Goal: Transaction & Acquisition: Purchase product/service

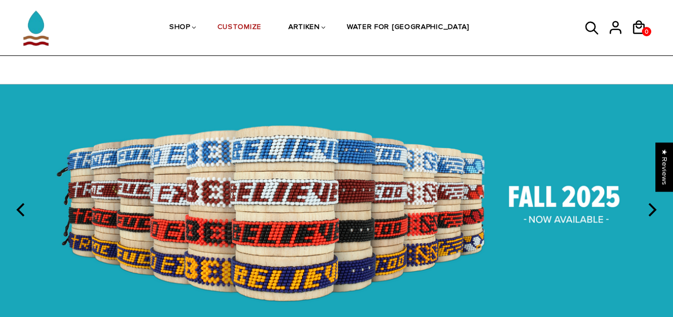
scroll to position [63, 0]
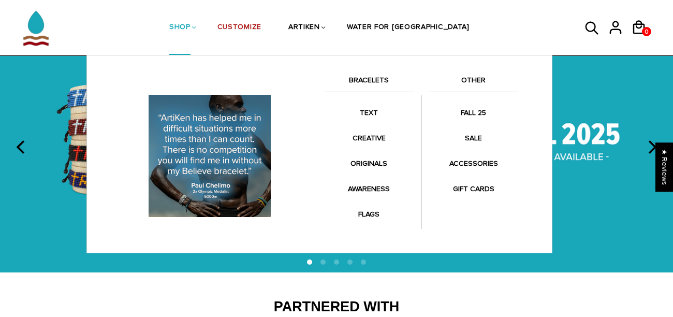
click at [364, 83] on link "BRACELETS" at bounding box center [369, 83] width 89 height 18
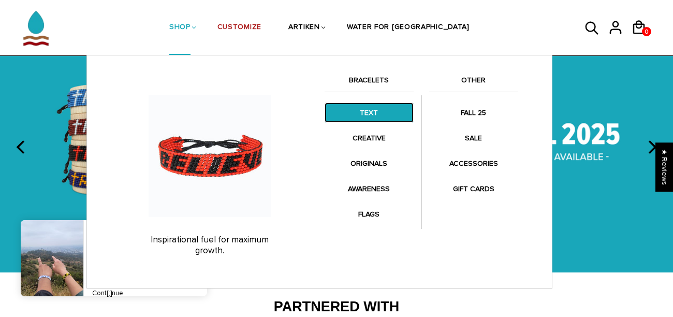
click at [360, 108] on link "TEXT" at bounding box center [369, 113] width 89 height 20
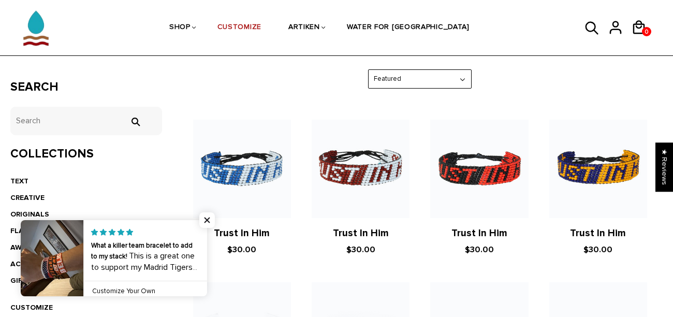
scroll to position [174, 0]
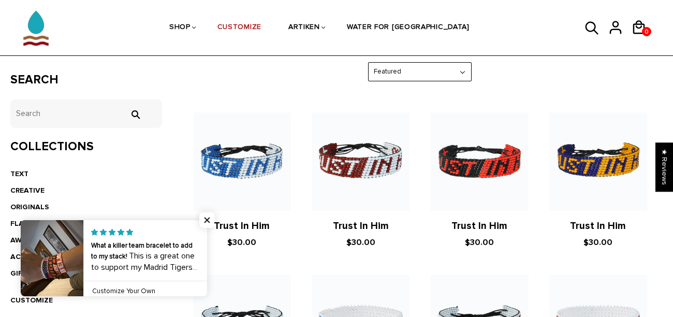
click at [205, 221] on h2 "Trust In Him" at bounding box center [242, 226] width 98 height 12
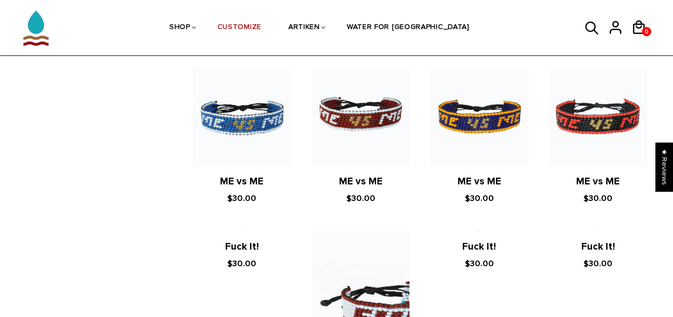
scroll to position [892, 0]
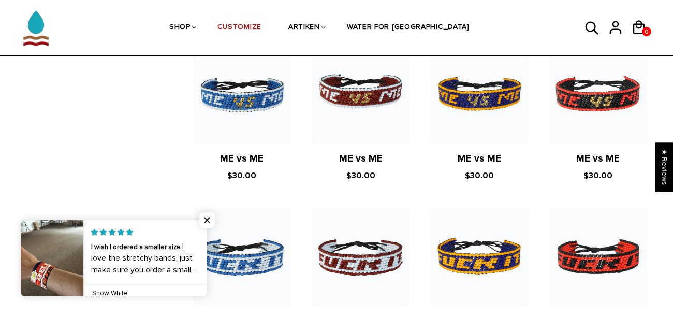
click at [205, 221] on span "Close popup widget" at bounding box center [207, 220] width 16 height 16
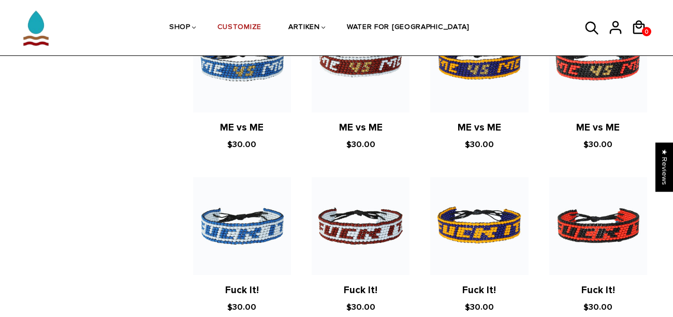
scroll to position [0, 0]
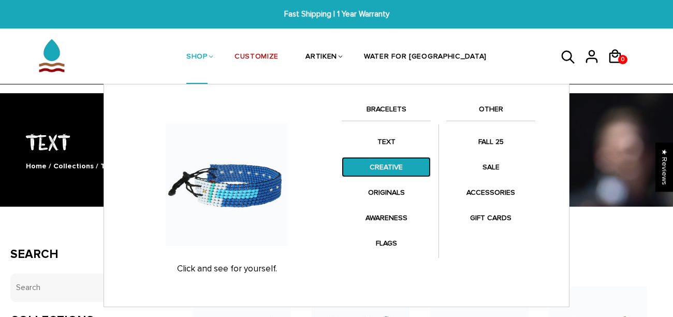
click at [385, 166] on link "CREATIVE" at bounding box center [386, 167] width 89 height 20
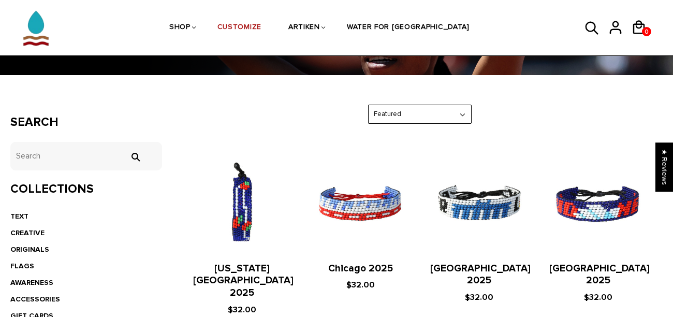
scroll to position [129, 0]
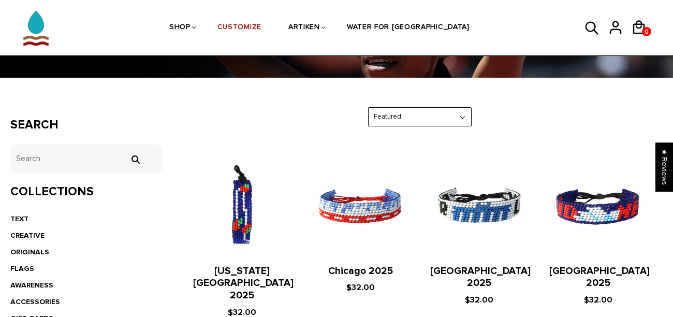
click at [463, 119] on select "Featured Best Selling $ Low to High $ High to Low Z-A A-Z Oldest to Newest Newe…" at bounding box center [420, 117] width 103 height 18
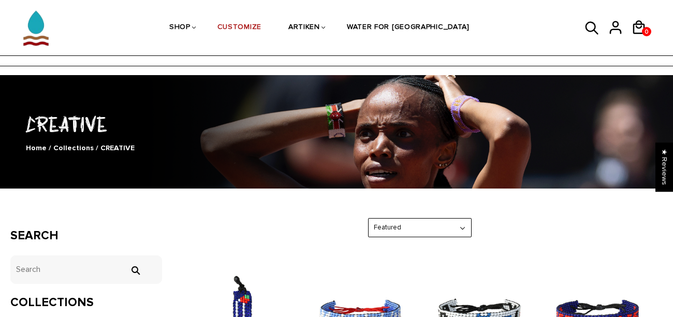
scroll to position [0, 0]
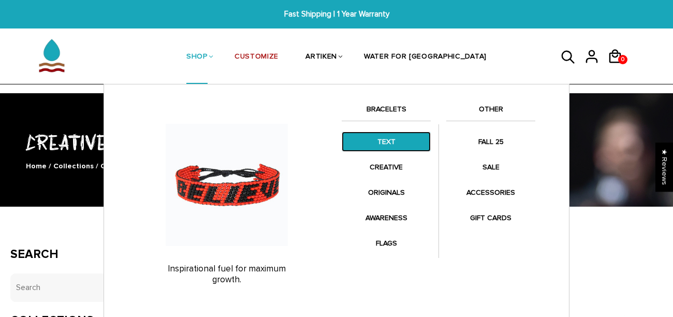
click at [383, 146] on link "TEXT" at bounding box center [386, 142] width 89 height 20
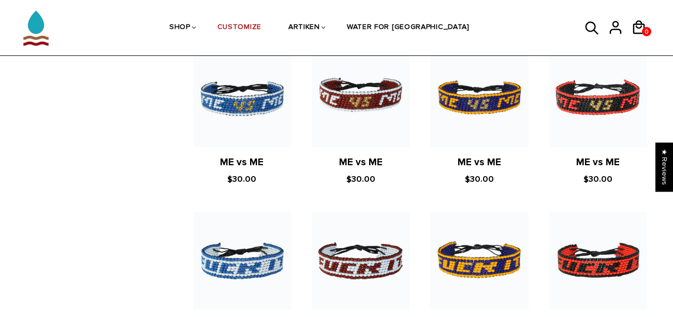
scroll to position [871, 0]
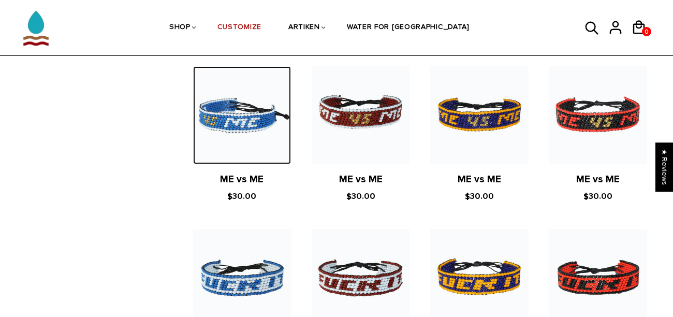
click at [264, 112] on img at bounding box center [242, 115] width 98 height 98
